Goal: Task Accomplishment & Management: Manage account settings

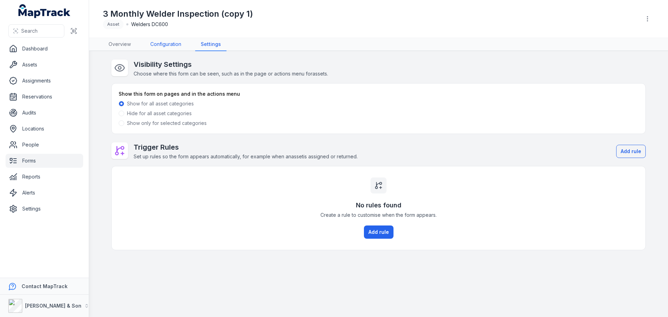
click at [170, 43] on link "Configuration" at bounding box center [166, 44] width 42 height 13
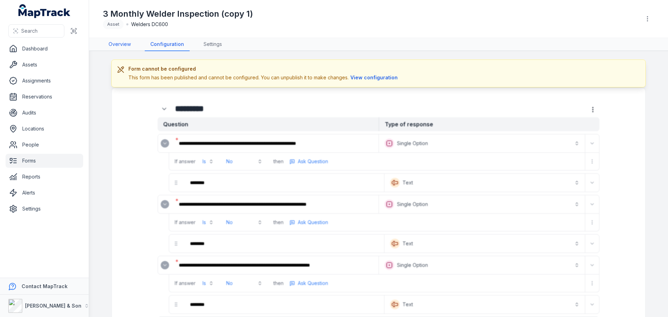
click at [125, 43] on link "Overview" at bounding box center [119, 44] width 33 height 13
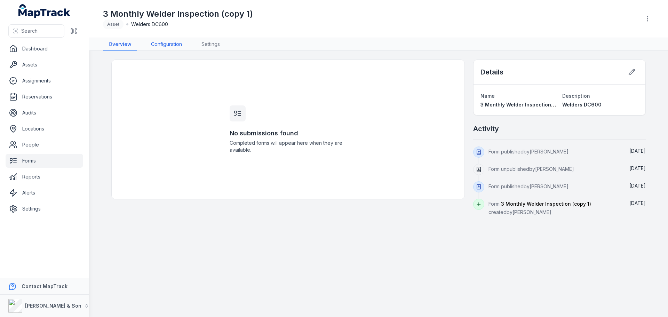
click at [153, 46] on link "Configuration" at bounding box center [166, 44] width 42 height 13
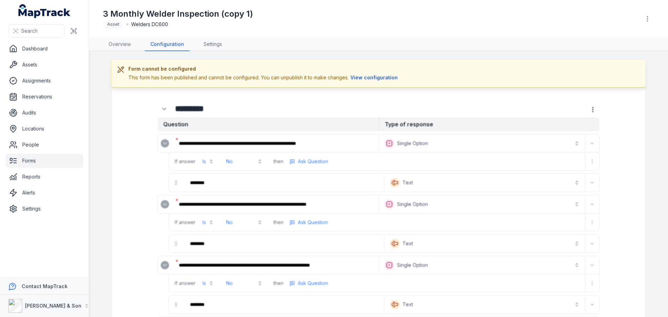
click at [43, 167] on link "Forms" at bounding box center [45, 161] width 78 height 14
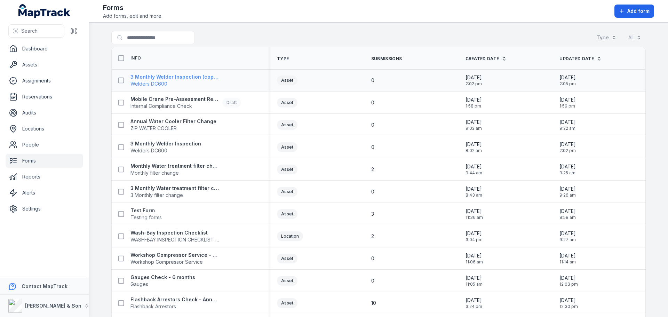
click at [146, 78] on strong "3 Monthly Welder Inspection (copy 1)" at bounding box center [175, 76] width 89 height 7
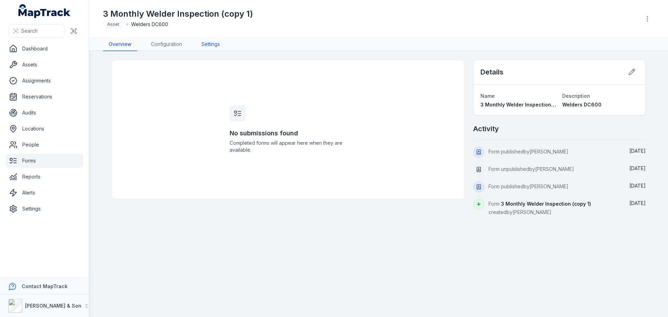
click at [203, 43] on link "Settings" at bounding box center [211, 44] width 30 height 13
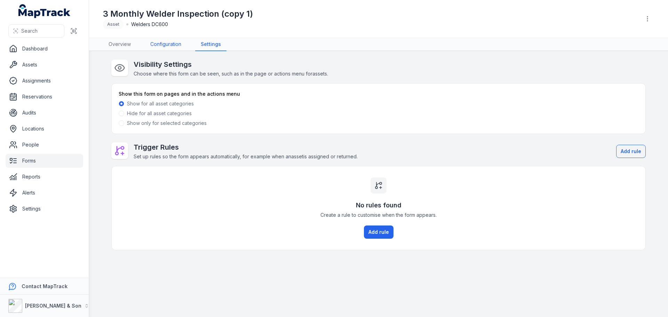
click at [179, 44] on link "Configuration" at bounding box center [166, 44] width 42 height 13
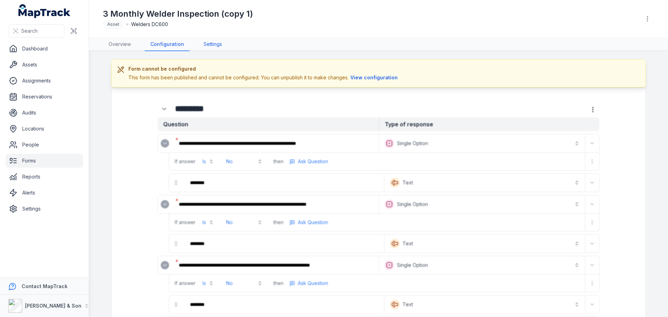
click at [210, 46] on link "Settings" at bounding box center [213, 44] width 30 height 13
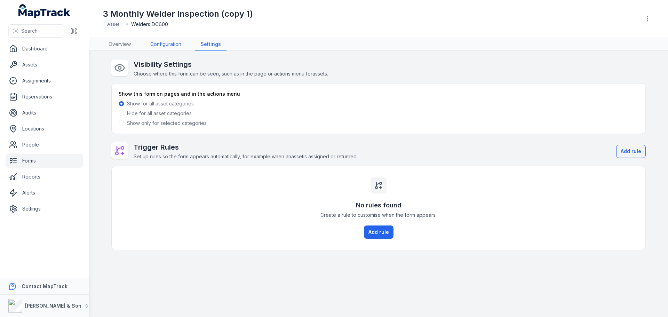
click at [175, 45] on link "Configuration" at bounding box center [166, 44] width 42 height 13
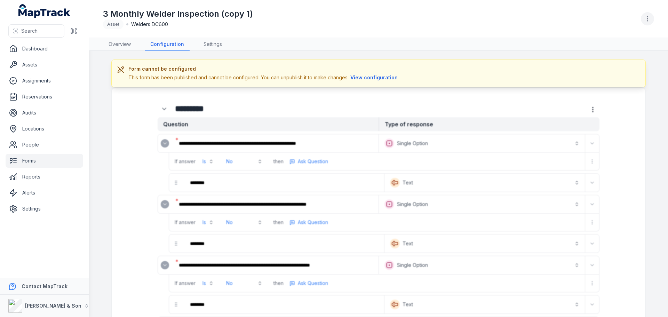
click at [648, 14] on button "button" at bounding box center [647, 18] width 13 height 13
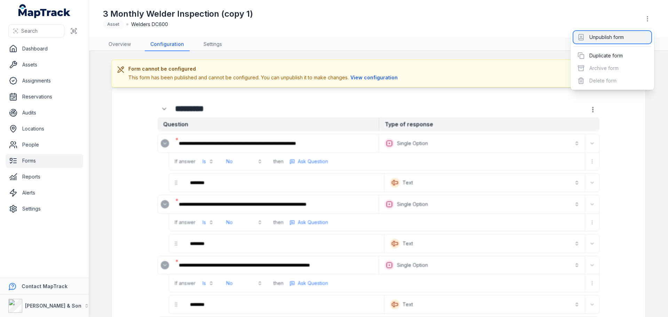
click at [630, 35] on div "Unpublish form" at bounding box center [613, 37] width 78 height 13
